Goal: Check status: Check status

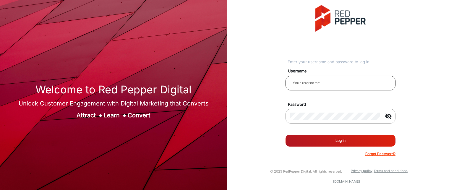
click at [324, 86] on input "email" at bounding box center [340, 82] width 100 height 7
type input "Rachael"
click at [337, 141] on button "Log In" at bounding box center [340, 141] width 110 height 12
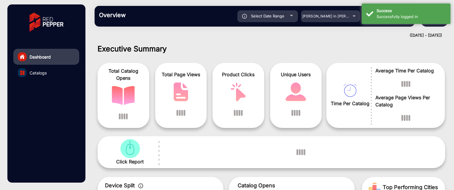
scroll to position [4, 0]
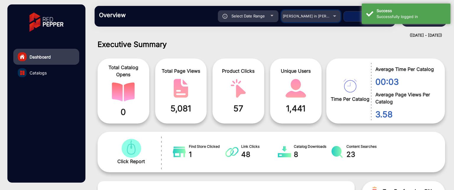
click at [324, 18] on span "[PERSON_NAME] in [PERSON_NAME]" at bounding box center [315, 16] width 65 height 4
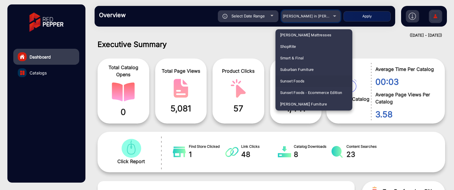
scroll to position [1329, 0]
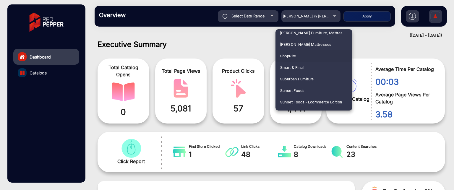
click at [307, 56] on mat-option "ShopRite" at bounding box center [313, 56] width 77 height 12
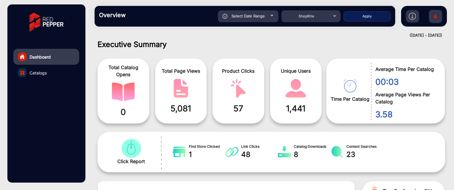
click at [369, 15] on button "Apply" at bounding box center [366, 16] width 47 height 10
type input "[DATE]"
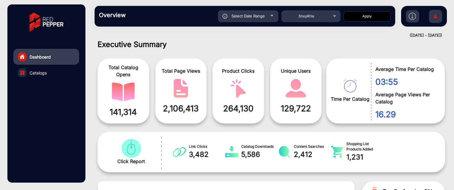
click at [271, 19] on div "Select Date Range" at bounding box center [248, 16] width 61 height 12
type input "[DATE]"
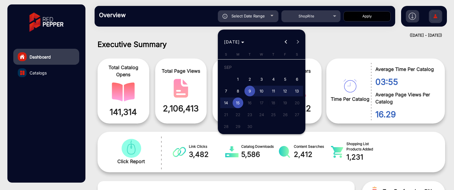
click at [339, 32] on div at bounding box center [227, 95] width 454 height 190
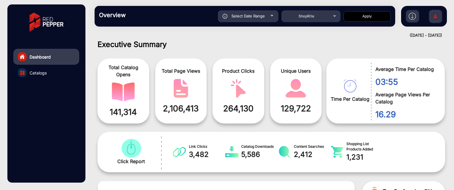
click at [412, 16] on img at bounding box center [411, 16] width 7 height 7
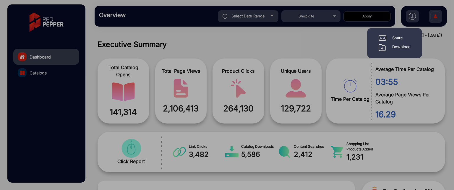
click at [338, 43] on div at bounding box center [227, 95] width 454 height 190
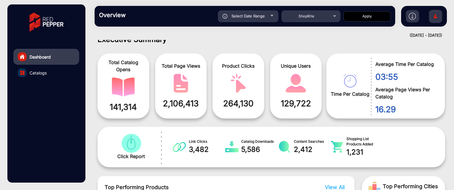
scroll to position [0, 0]
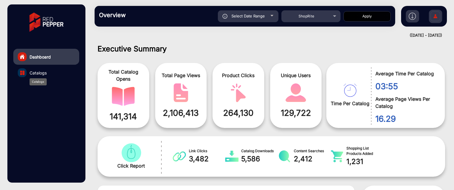
click at [45, 72] on span "Catalogs" at bounding box center [38, 73] width 17 height 6
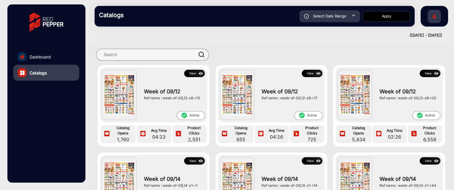
click at [428, 74] on button "View" at bounding box center [429, 73] width 21 height 7
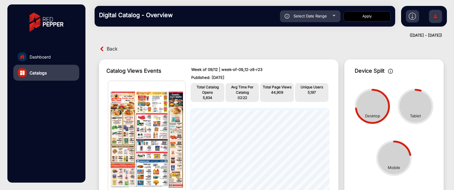
scroll to position [30, 0]
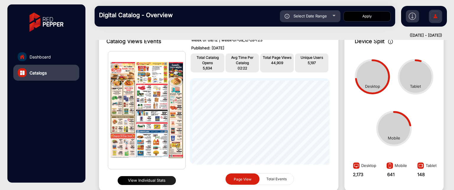
click at [154, 181] on button "View Individual Stats" at bounding box center [147, 180] width 58 height 9
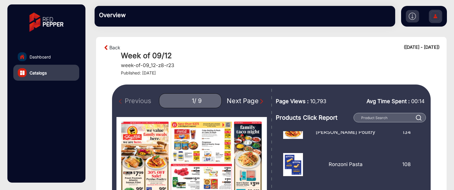
scroll to position [59, 0]
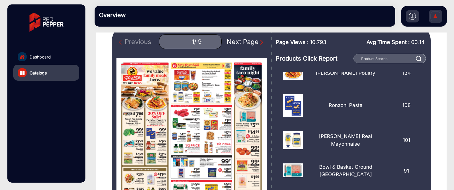
click at [250, 42] on div "Next Page" at bounding box center [245, 42] width 38 height 10
type input "2"
